Goal: Transaction & Acquisition: Purchase product/service

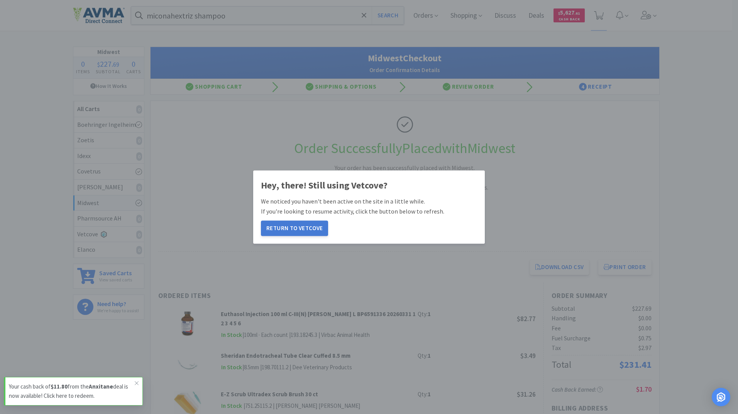
click at [314, 228] on button "Return to Vetcove" at bounding box center [294, 228] width 67 height 15
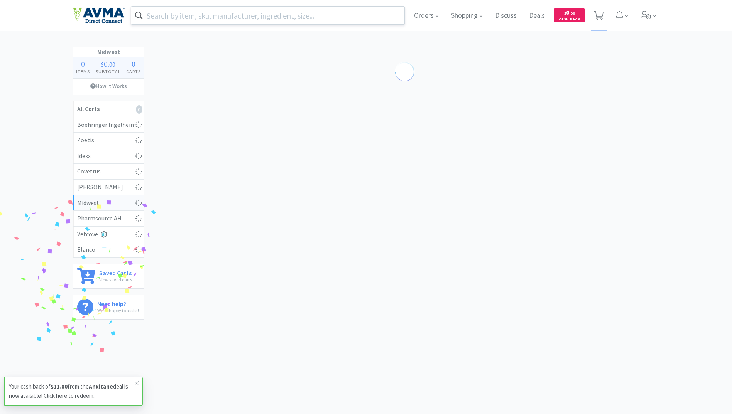
click at [172, 13] on input "text" at bounding box center [267, 16] width 273 height 18
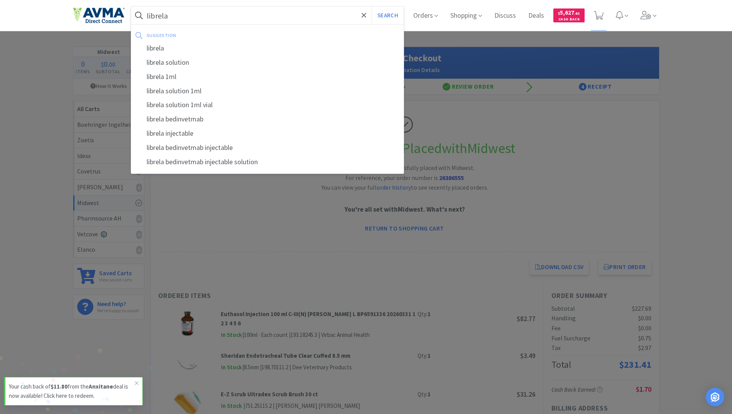
click at [371, 7] on button "Search" at bounding box center [387, 16] width 32 height 18
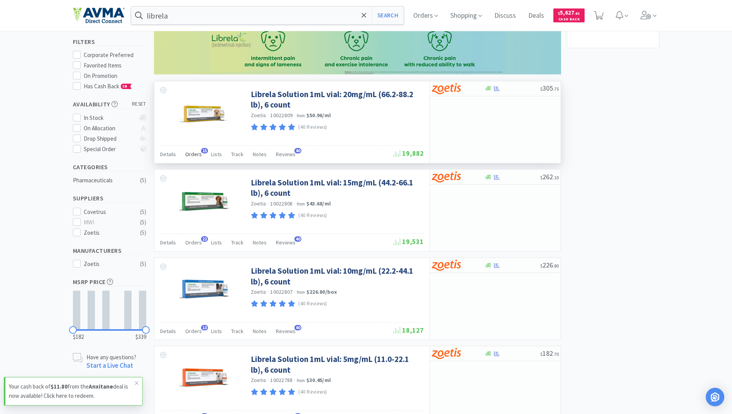
scroll to position [116, 0]
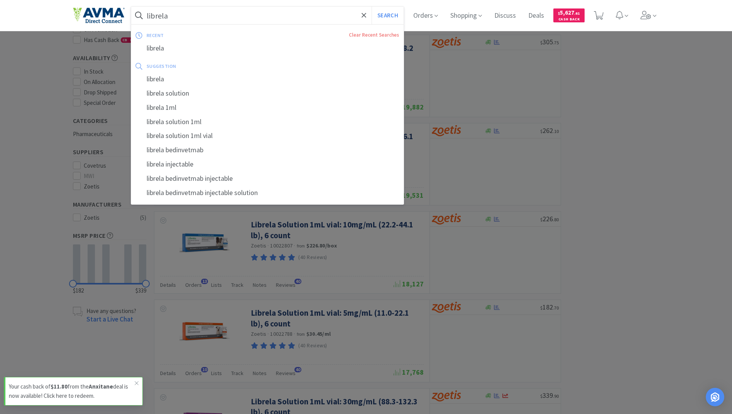
click at [197, 19] on input "librela" at bounding box center [267, 16] width 273 height 18
paste input "Lactated Ringers 500mL."
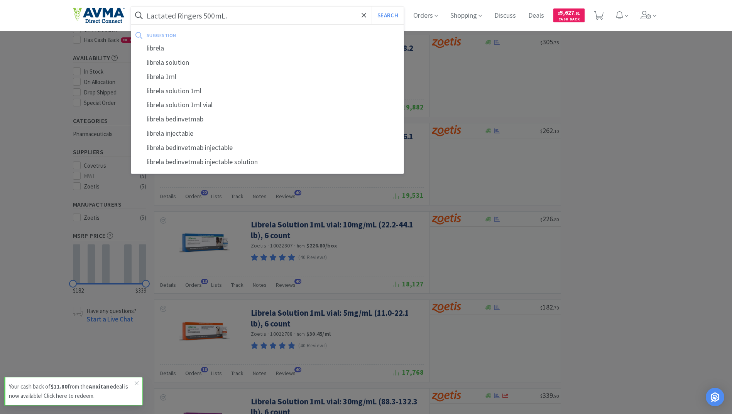
click at [371, 7] on button "Search" at bounding box center [387, 16] width 32 height 18
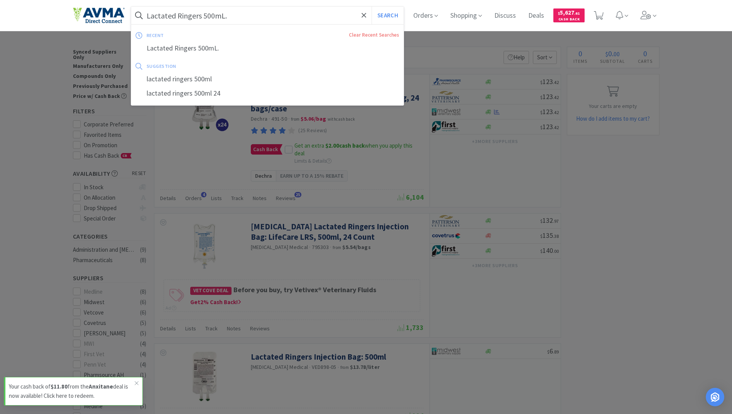
click at [292, 19] on input "Lactated Ringers 500mL." at bounding box center [267, 16] width 273 height 18
paste input "1 L"
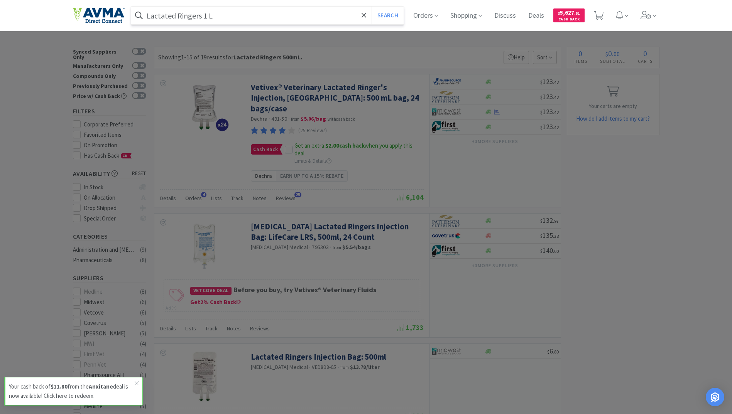
click at [371, 7] on button "Search" at bounding box center [387, 16] width 32 height 18
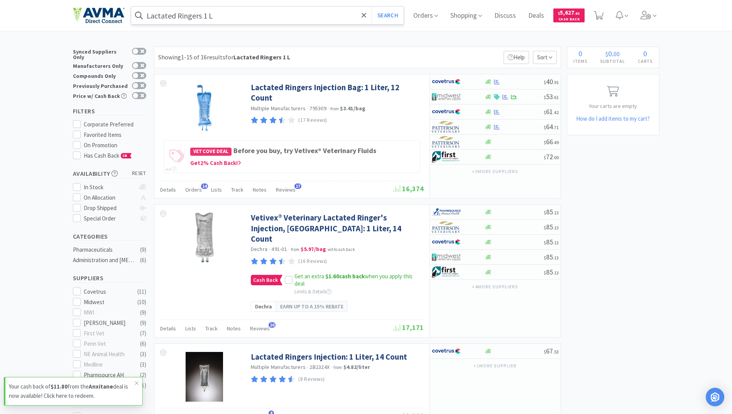
click at [239, 19] on input "Lactated Ringers 1 L" at bounding box center [267, 16] width 273 height 18
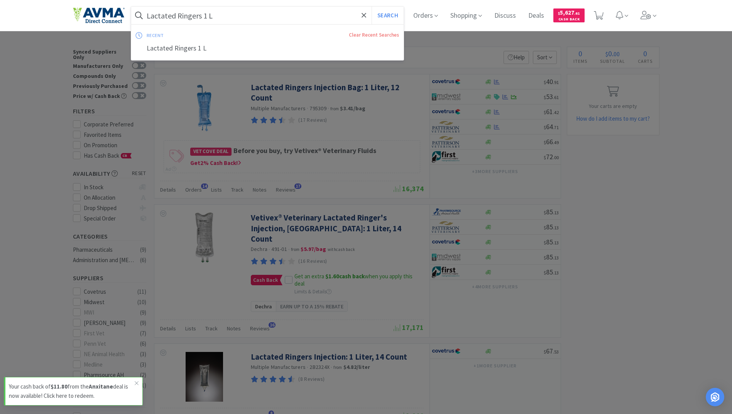
paste input "250mL bag"
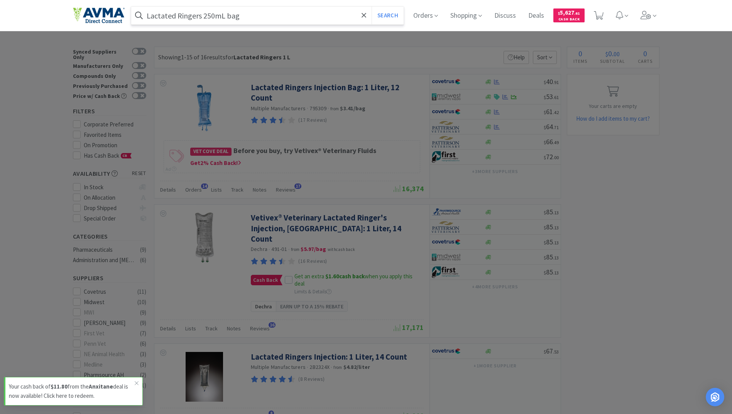
click at [371, 7] on button "Search" at bounding box center [387, 16] width 32 height 18
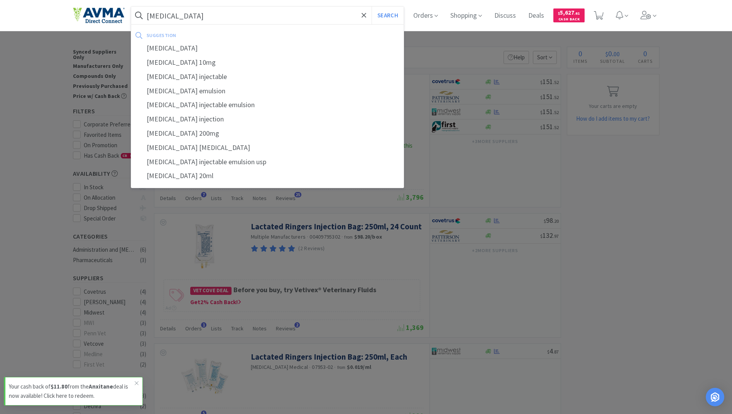
click at [371, 7] on button "Search" at bounding box center [387, 16] width 32 height 18
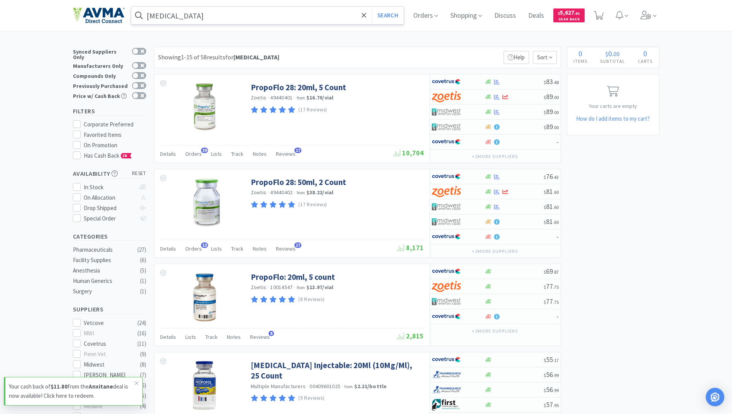
click at [229, 11] on input "[MEDICAL_DATA]" at bounding box center [267, 16] width 273 height 18
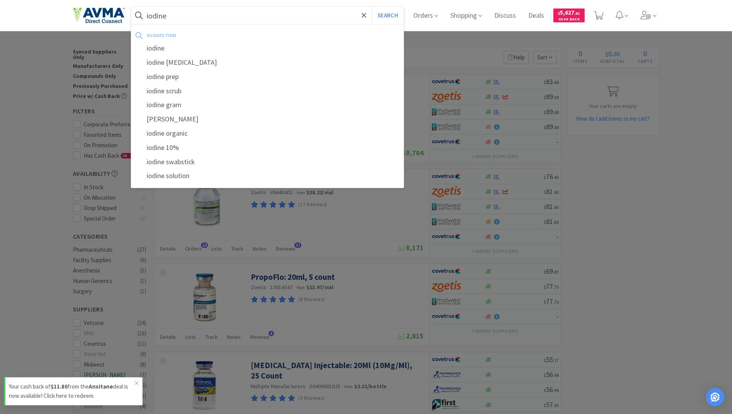
click at [371, 7] on button "Search" at bounding box center [387, 16] width 32 height 18
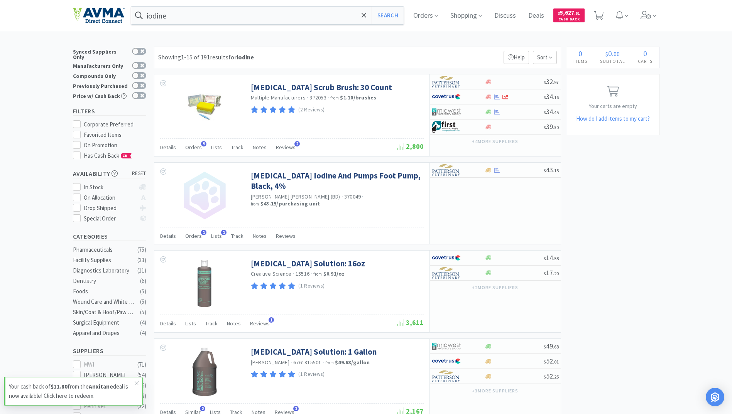
click at [296, 29] on div "iodine Search Orders Shopping Discuss Discuss Deals Deals $ 5,627 . 61 Cash Back" at bounding box center [366, 15] width 586 height 31
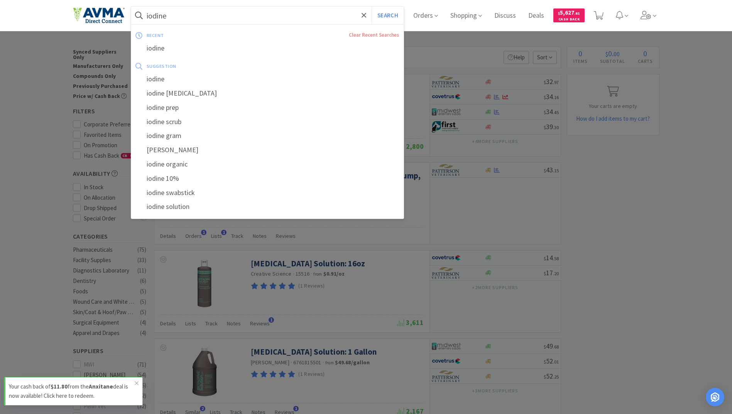
click at [282, 22] on input "iodine" at bounding box center [267, 16] width 273 height 18
paste input "[MEDICAL_DATA] 50 mg Tablet"
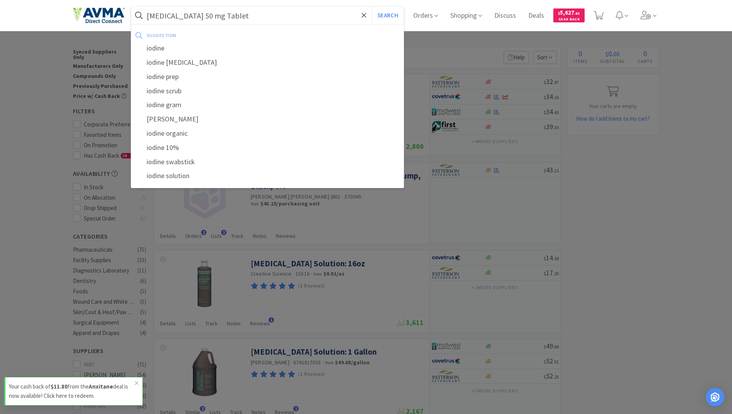
click at [371, 7] on button "Search" at bounding box center [387, 16] width 32 height 18
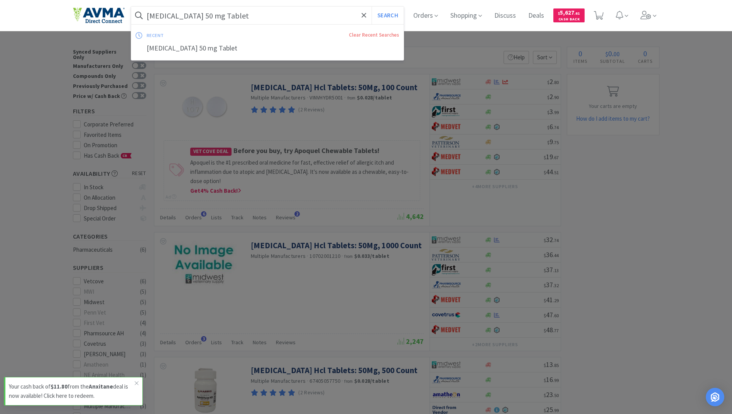
click at [289, 19] on input "[MEDICAL_DATA] 50 mg Tablet" at bounding box center [267, 16] width 273 height 18
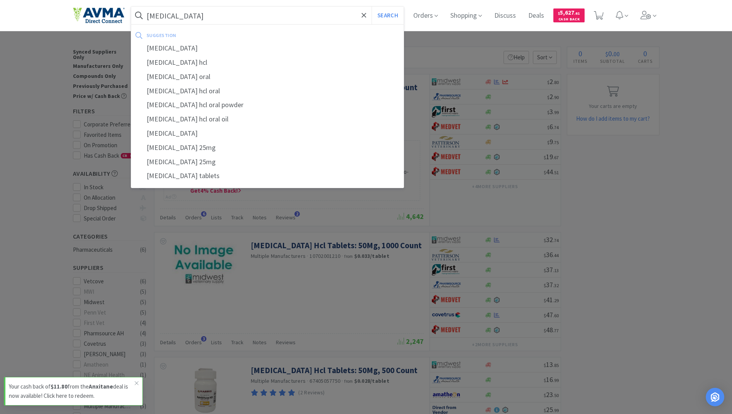
click at [371, 7] on button "Search" at bounding box center [387, 16] width 32 height 18
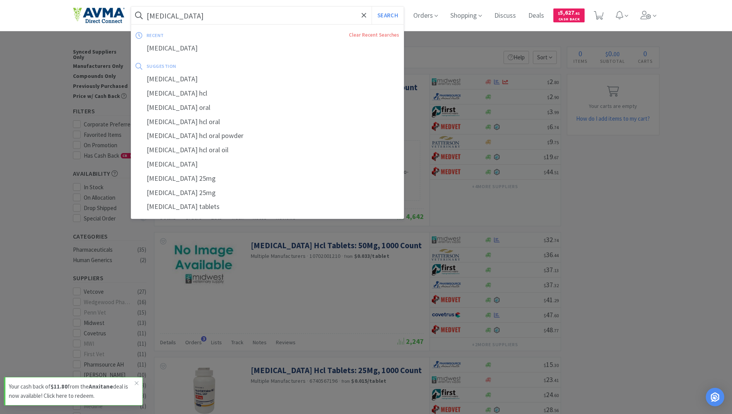
click at [216, 11] on input "[MEDICAL_DATA]" at bounding box center [267, 16] width 273 height 18
paste input "[MEDICAL_DATA] 0.25% Inj. WITH PRESERV"
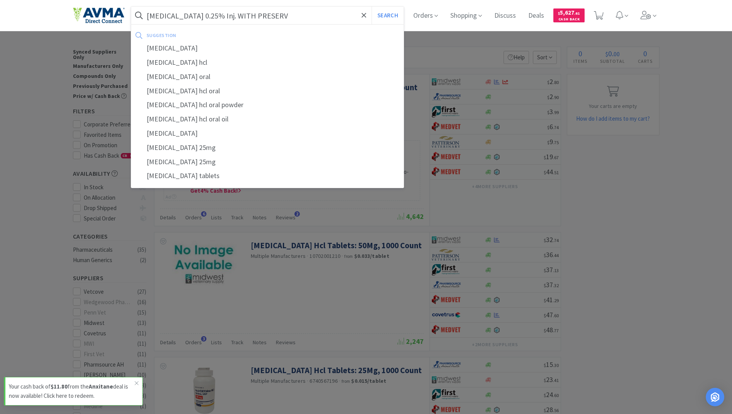
click at [371, 7] on button "Search" at bounding box center [387, 16] width 32 height 18
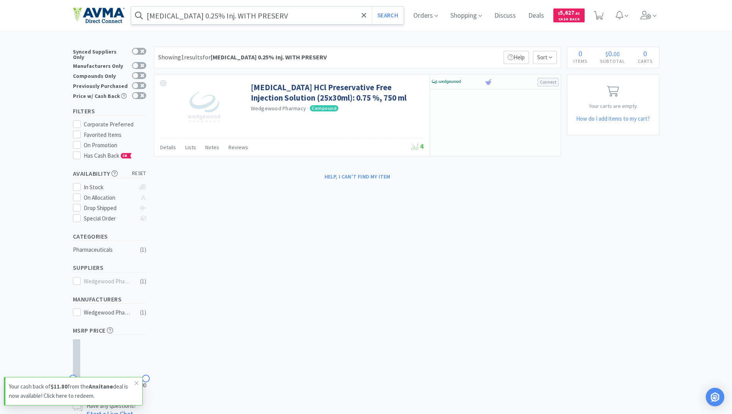
click at [289, 12] on input "[MEDICAL_DATA] 0.25% Inj. WITH PRESERV" at bounding box center [267, 16] width 273 height 18
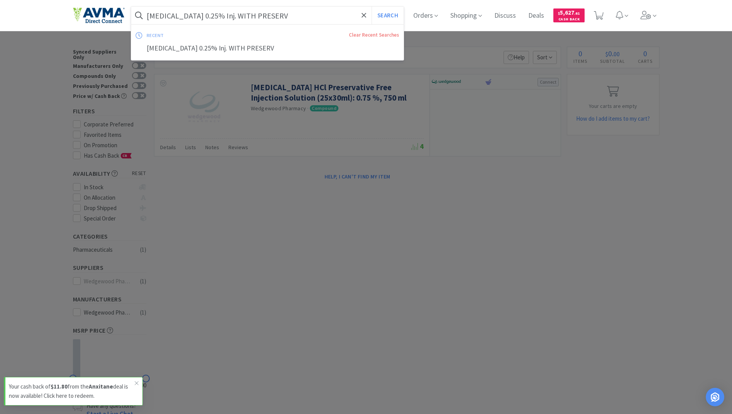
click at [284, 14] on input "[MEDICAL_DATA] 0.25% Inj. WITH PRESERV" at bounding box center [267, 16] width 273 height 18
drag, startPoint x: 284, startPoint y: 14, endPoint x: 225, endPoint y: 19, distance: 58.8
click at [225, 19] on input "[MEDICAL_DATA] 0.25% Inj. WITH PRESERV" at bounding box center [267, 16] width 273 height 18
type input "[MEDICAL_DATA] 0.25% Inj"
click at [371, 7] on button "Search" at bounding box center [387, 16] width 32 height 18
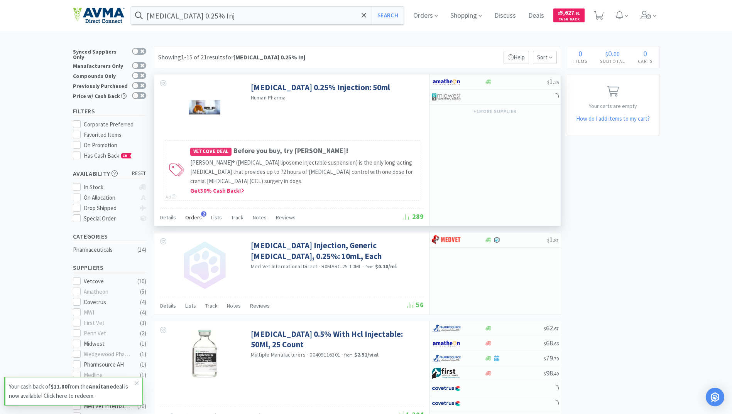
click at [186, 220] on span "Orders" at bounding box center [193, 217] width 17 height 7
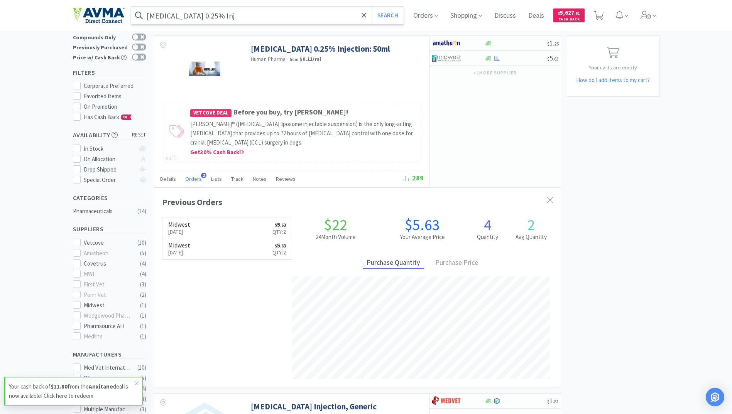
scroll to position [200, 406]
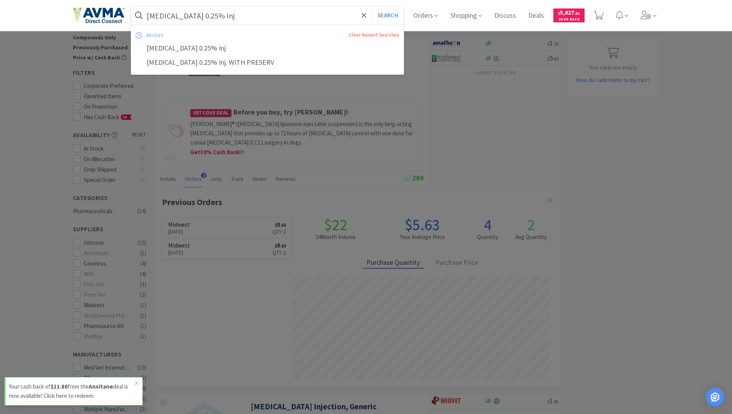
click at [214, 14] on input "[MEDICAL_DATA] 0.25% Inj" at bounding box center [267, 16] width 273 height 18
